Goal: Task Accomplishment & Management: Complete application form

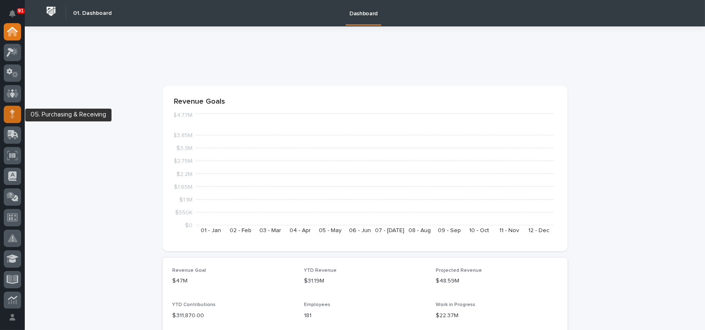
click at [14, 113] on icon at bounding box center [12, 113] width 5 height 9
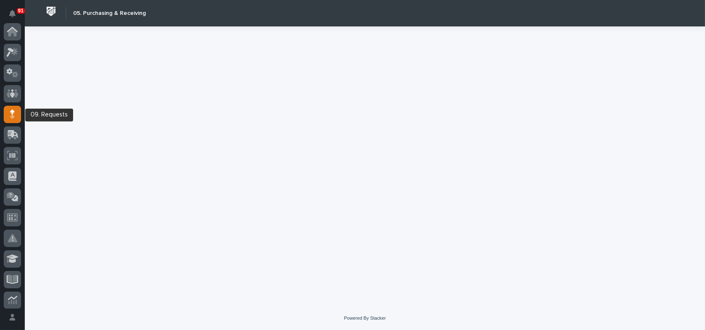
scroll to position [83, 0]
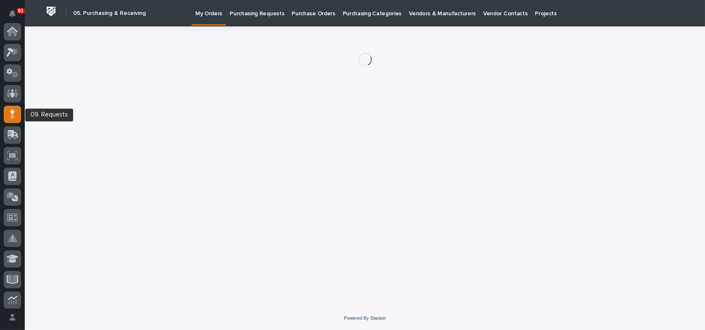
scroll to position [83, 0]
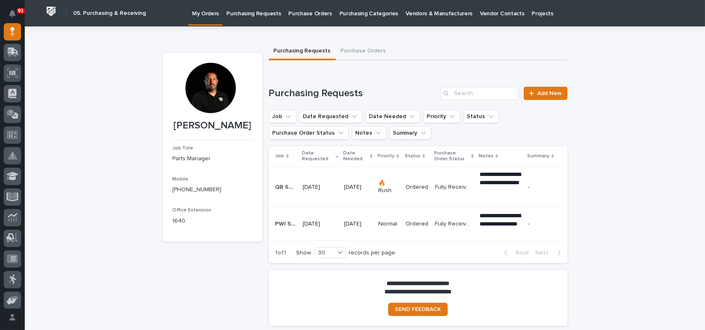
click at [358, 49] on button "Purchase Orders" at bounding box center [363, 51] width 55 height 17
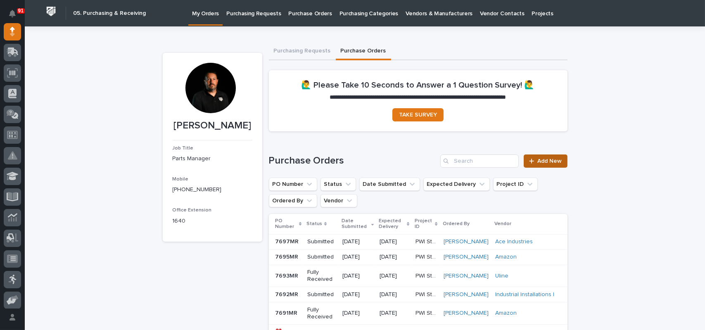
click at [547, 160] on span "Add New" at bounding box center [550, 161] width 24 height 6
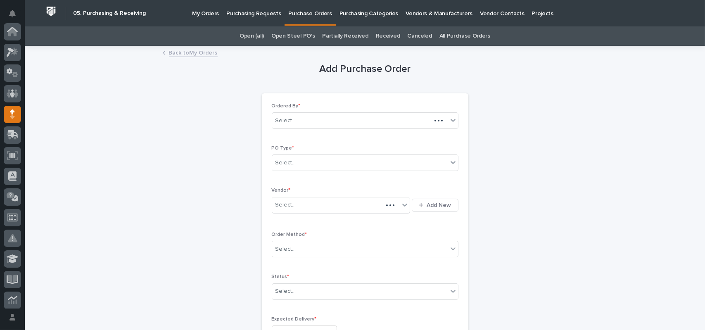
scroll to position [83, 0]
click at [318, 166] on div "Select..." at bounding box center [359, 163] width 175 height 14
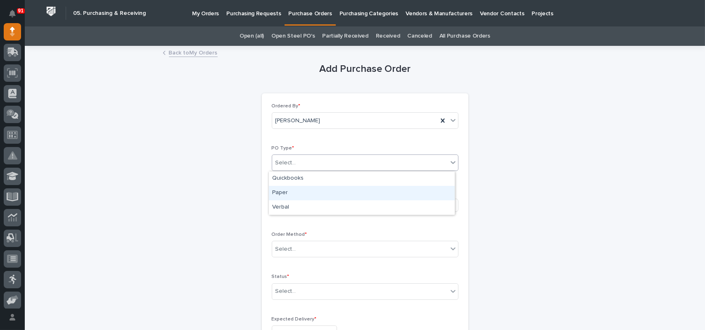
click at [295, 190] on div "Paper" at bounding box center [362, 193] width 186 height 14
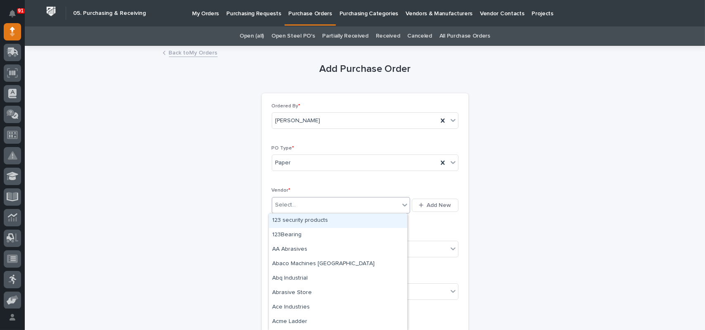
click at [295, 203] on div "Select..." at bounding box center [336, 205] width 128 height 14
type input "***"
click at [297, 218] on div "[PERSON_NAME]" at bounding box center [338, 220] width 138 height 14
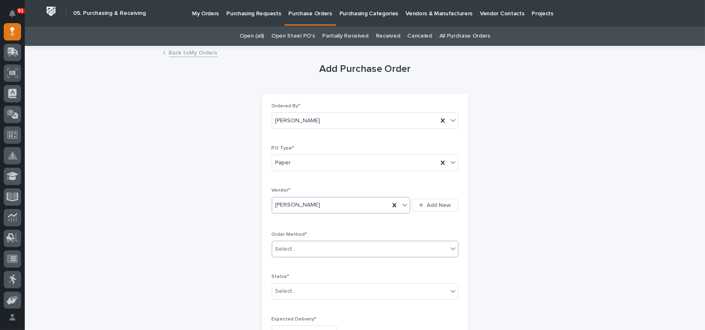
click at [290, 245] on div "Select..." at bounding box center [285, 249] width 21 height 9
click at [286, 261] on div "Online Order" at bounding box center [362, 264] width 186 height 14
click at [290, 294] on div "Select..." at bounding box center [285, 291] width 21 height 9
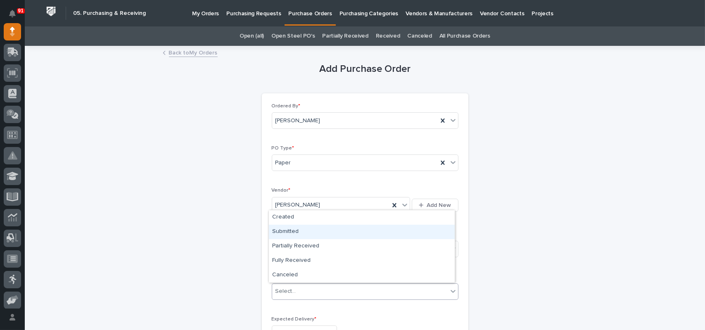
click at [289, 234] on div "Submitted" at bounding box center [362, 232] width 186 height 14
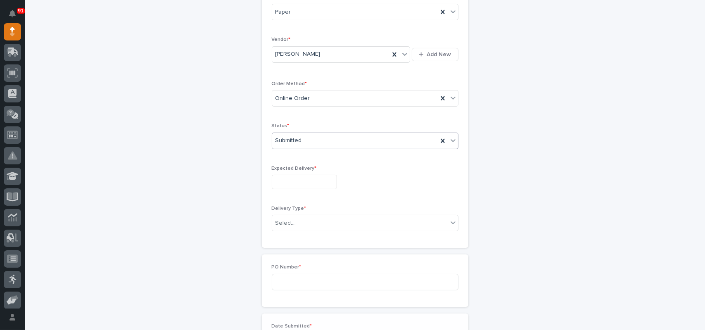
scroll to position [165, 0]
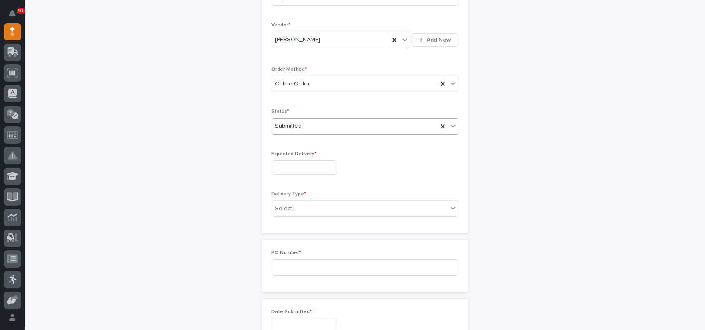
click at [303, 167] on input "text" at bounding box center [304, 167] width 65 height 14
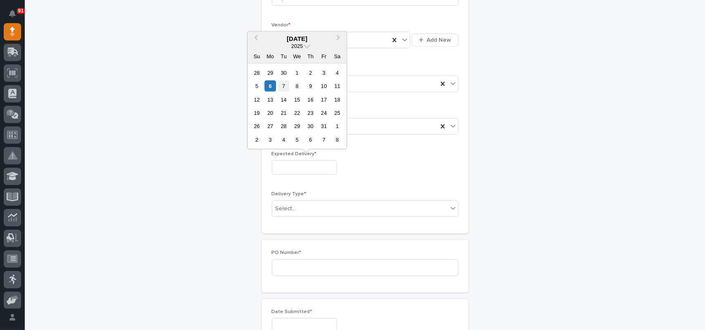
click at [282, 82] on div "7" at bounding box center [283, 86] width 11 height 11
type input "**********"
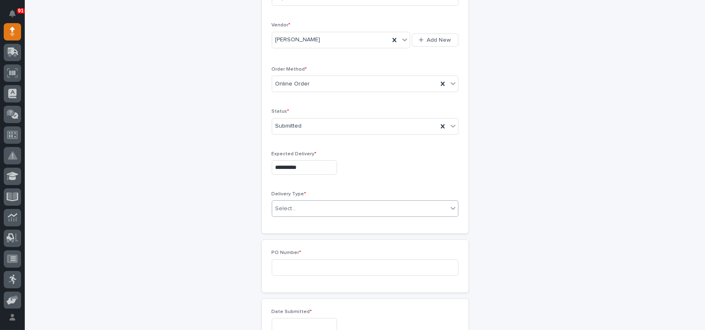
click at [299, 206] on div "Select..." at bounding box center [359, 209] width 175 height 14
click at [292, 222] on div "Deliver to PWI" at bounding box center [362, 224] width 186 height 14
click at [289, 269] on input at bounding box center [365, 267] width 187 height 17
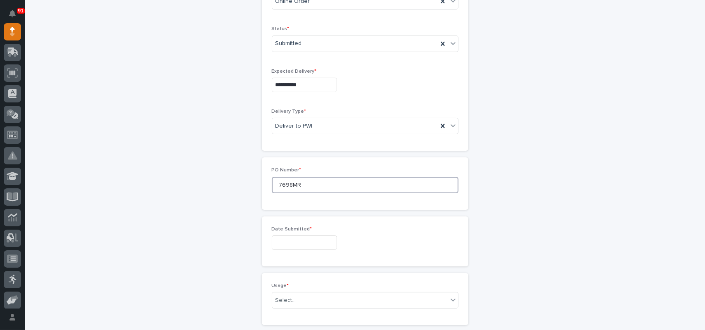
type input "7698MR"
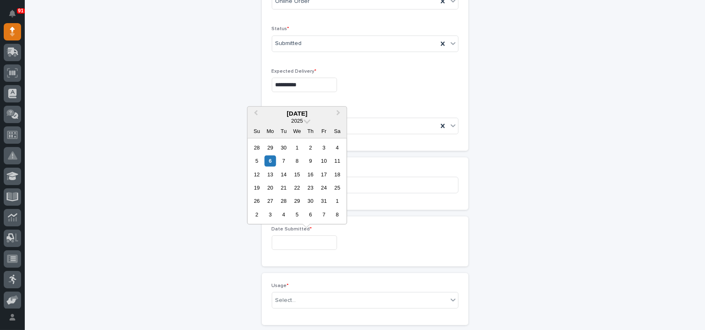
click at [287, 239] on input "text" at bounding box center [304, 242] width 65 height 14
click at [268, 160] on div "6" at bounding box center [270, 160] width 11 height 11
type input "**********"
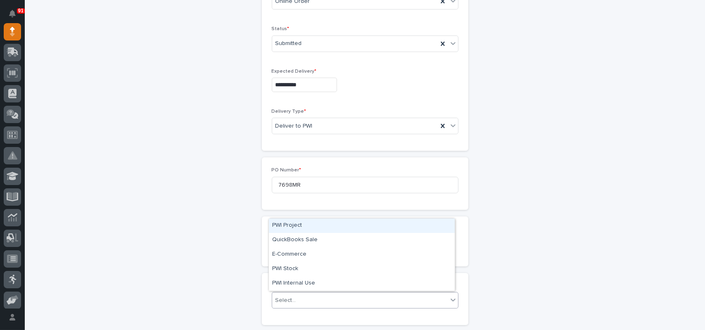
click at [281, 299] on div "Select..." at bounding box center [285, 300] width 21 height 9
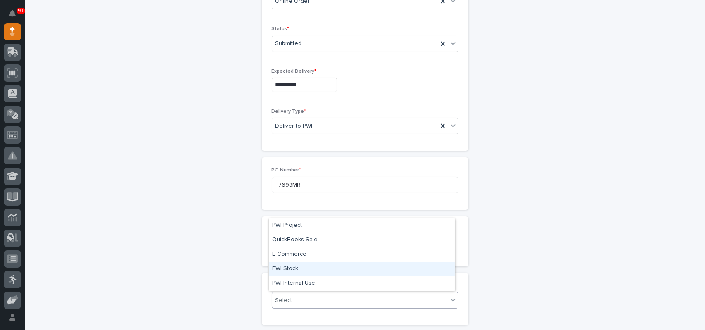
click at [280, 268] on div "PWI Stock" at bounding box center [362, 269] width 186 height 14
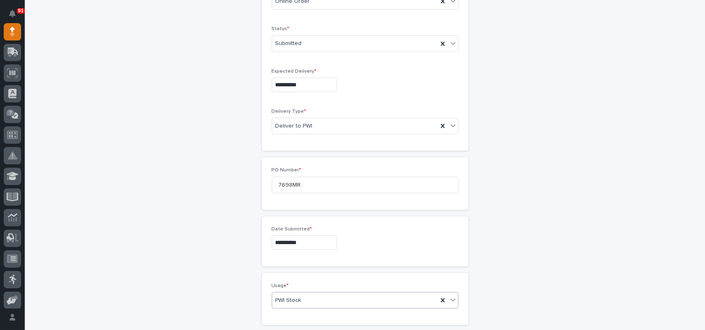
scroll to position [413, 0]
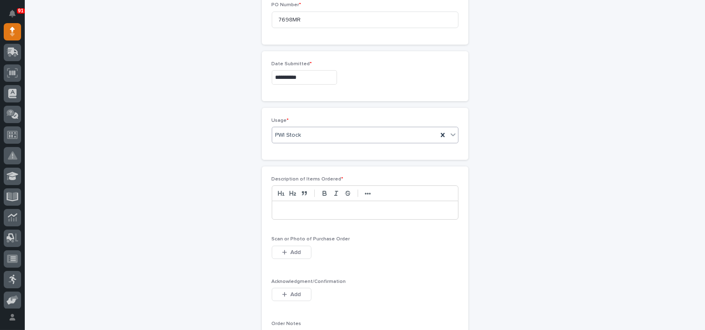
click at [304, 211] on p at bounding box center [364, 210] width 173 height 8
click at [290, 249] on span "Add" at bounding box center [295, 252] width 10 height 7
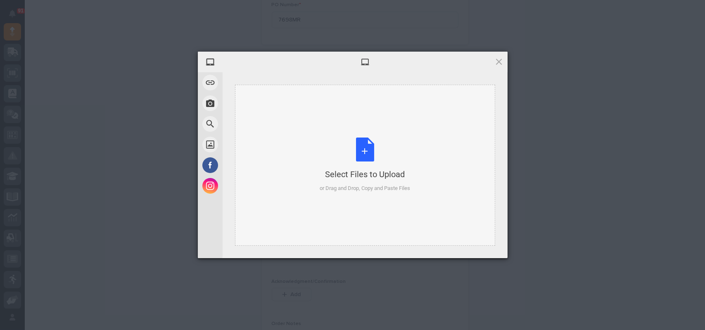
click at [371, 146] on div "Select Files to Upload or Drag and Drop, Copy and Paste Files" at bounding box center [365, 164] width 90 height 55
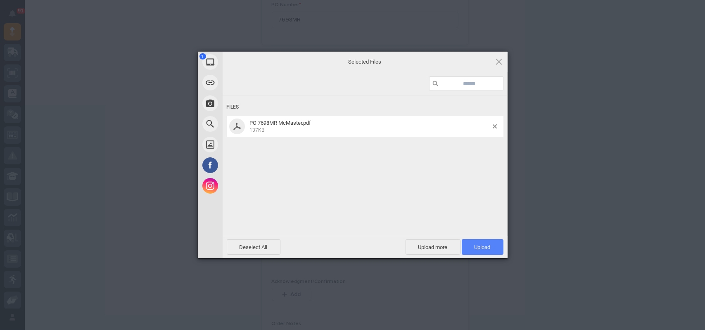
click at [499, 248] on span "Upload 1" at bounding box center [483, 247] width 42 height 16
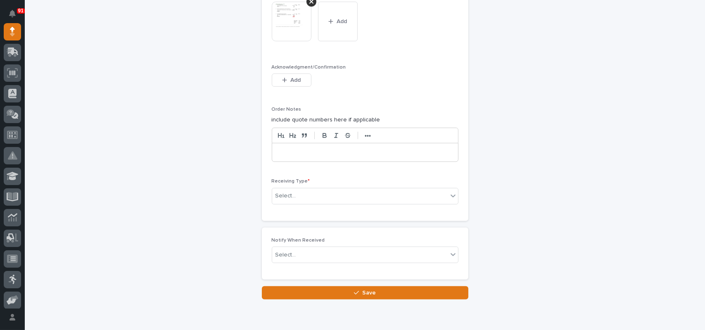
scroll to position [690, 0]
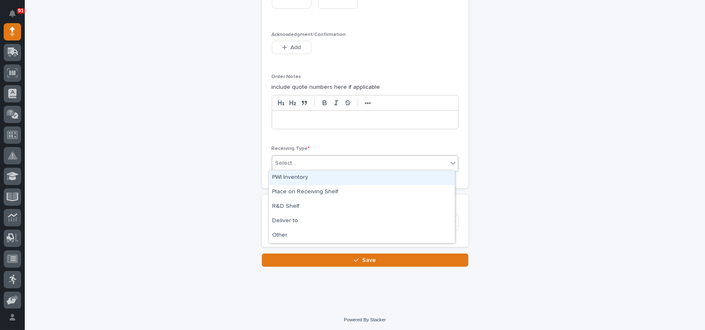
click at [323, 164] on div "Select..." at bounding box center [359, 163] width 175 height 14
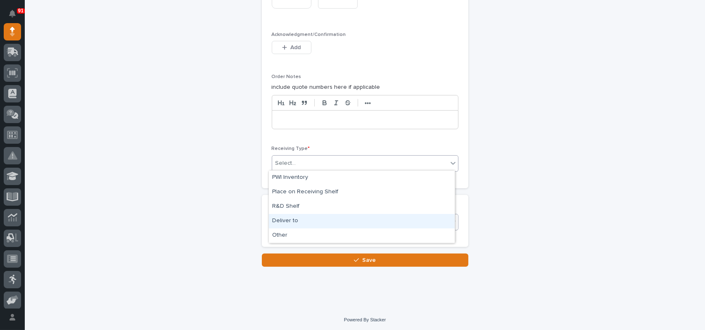
click at [293, 216] on div "Deliver to" at bounding box center [362, 221] width 186 height 14
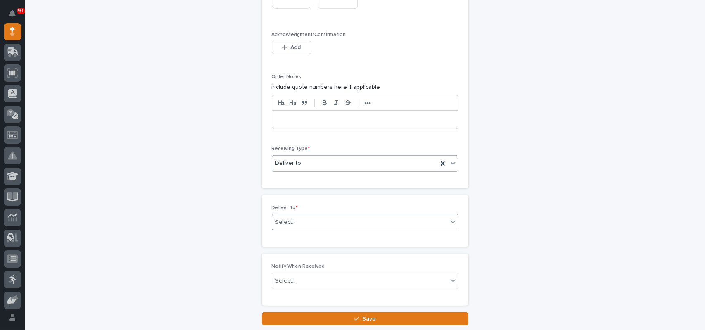
click at [295, 220] on div "Select..." at bounding box center [359, 223] width 175 height 14
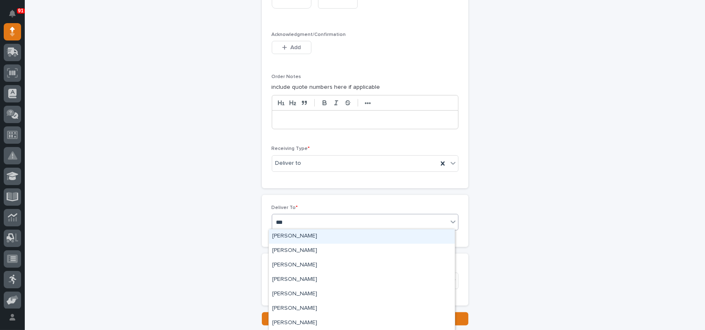
type input "****"
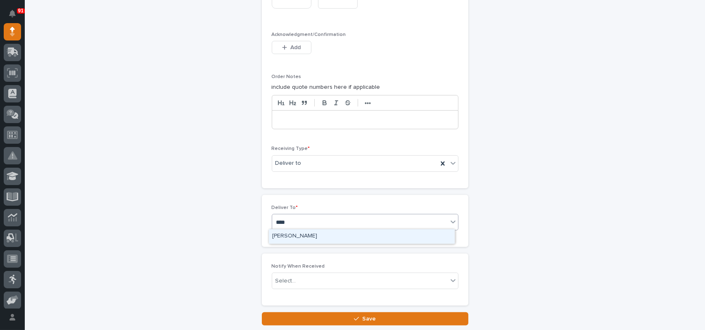
click at [287, 237] on div "[PERSON_NAME]" at bounding box center [362, 236] width 186 height 14
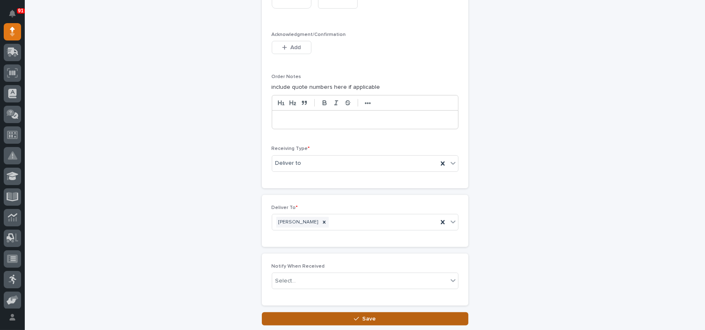
click at [362, 318] on span "Save" at bounding box center [369, 318] width 14 height 7
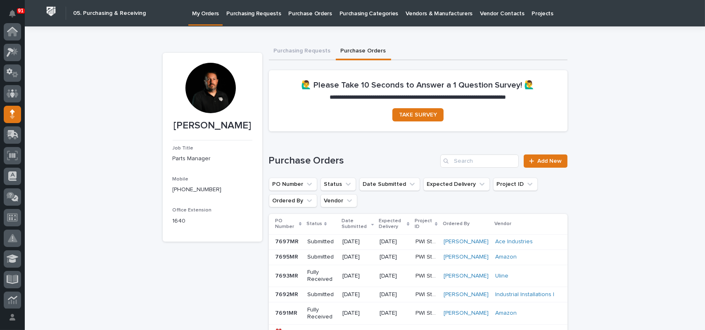
scroll to position [83, 0]
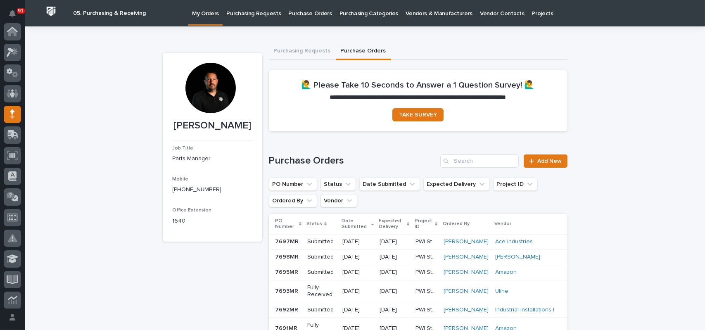
scroll to position [83, 0]
